Goal: Find specific page/section: Find specific page/section

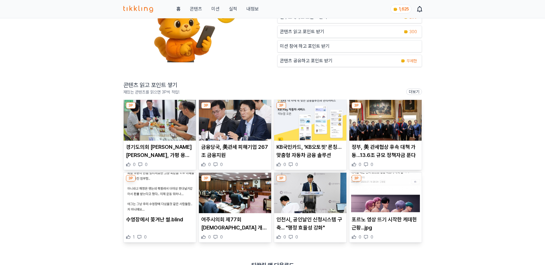
scroll to position [58, 0]
click at [173, 140] on img at bounding box center [160, 120] width 72 height 41
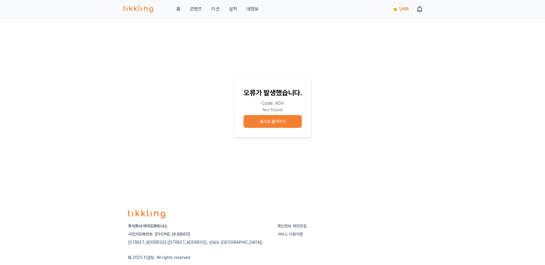
click at [401, 8] on span "1,655" at bounding box center [404, 9] width 10 height 5
